Goal: Communication & Community: Answer question/provide support

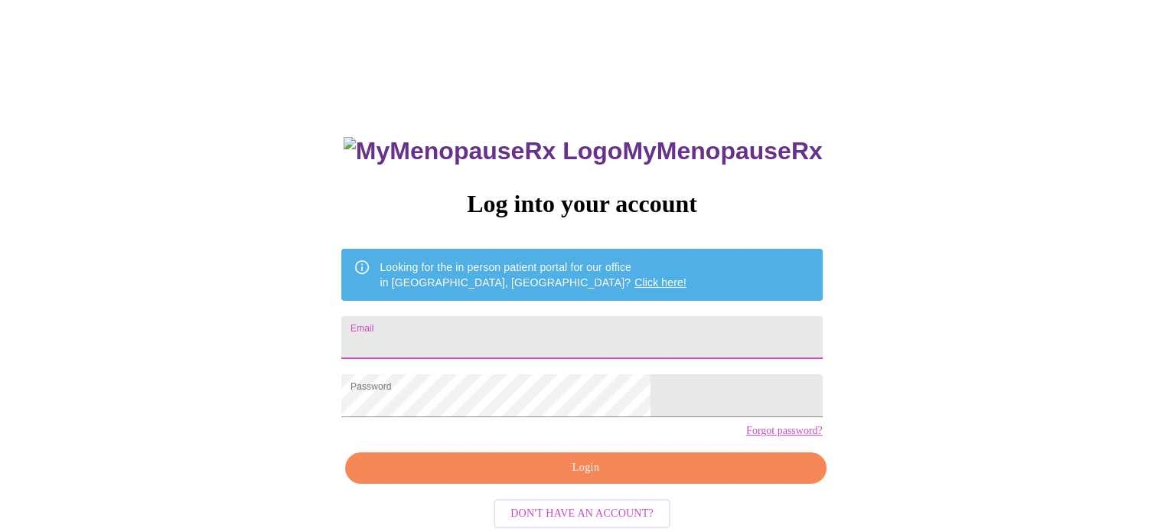
click at [565, 321] on input "Email" at bounding box center [581, 337] width 481 height 43
type input "[EMAIL_ADDRESS][DOMAIN_NAME]"
click at [566, 478] on span "Login" at bounding box center [585, 467] width 445 height 19
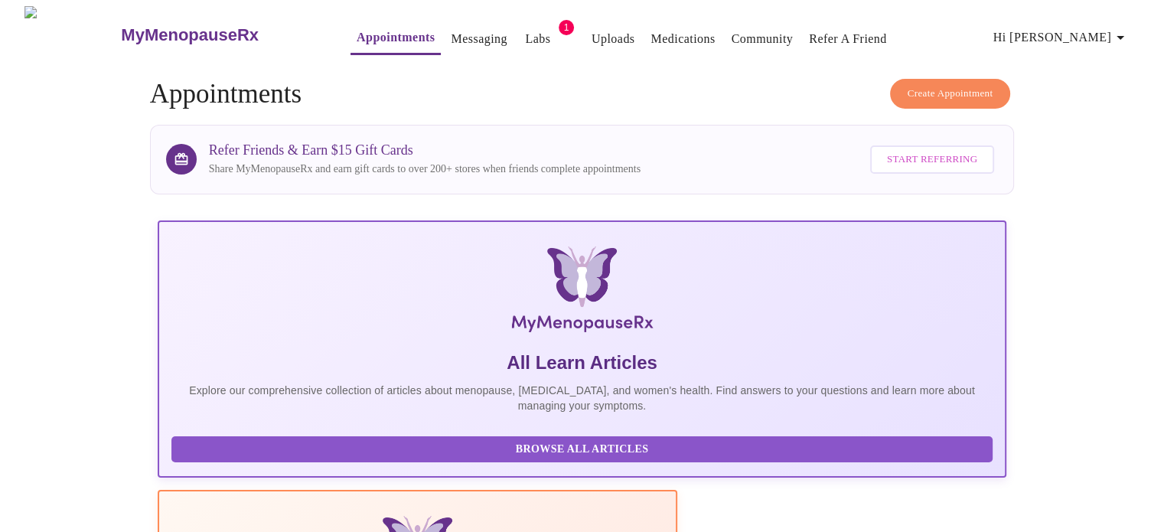
click at [451, 32] on link "Messaging" at bounding box center [479, 38] width 56 height 21
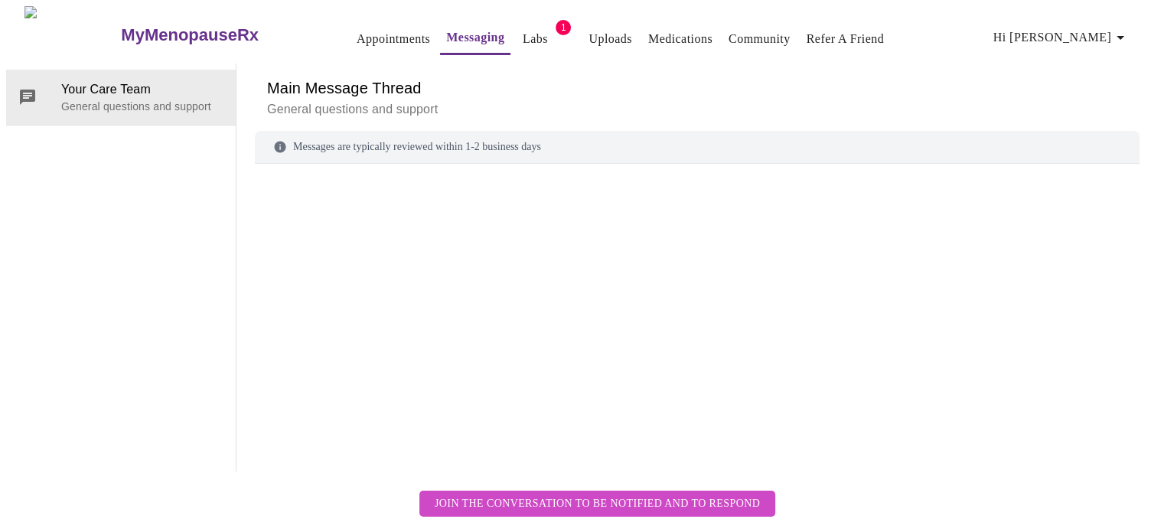
scroll to position [57, 0]
